Goal: Transaction & Acquisition: Book appointment/travel/reservation

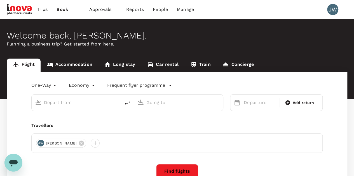
type input "roundtrip"
type input "Singapore Changi (SIN)"
type input "Suvarnabhumi Intl (BKK)"
type input "Singapore Changi (SIN)"
type input "Suvarnabhumi Intl (BKK)"
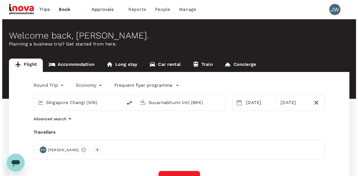
scroll to position [84, 0]
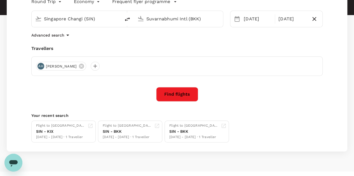
click at [186, 93] on button "Find flights" at bounding box center [177, 94] width 42 height 15
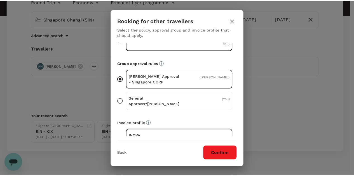
scroll to position [38, 0]
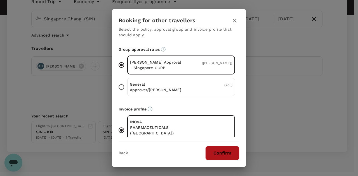
click at [222, 155] on button "Confirm" at bounding box center [222, 153] width 34 height 15
